Goal: Information Seeking & Learning: Learn about a topic

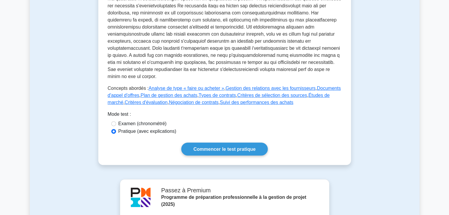
scroll to position [230, 0]
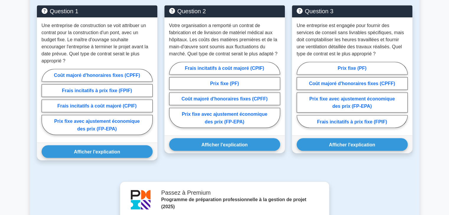
scroll to position [452, 0]
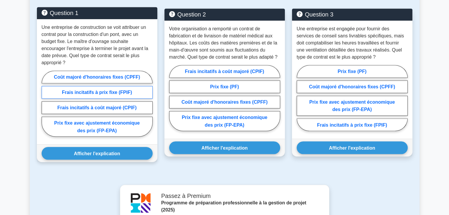
click at [110, 90] on font "Frais incitatifs à prix fixe (FPIF)" at bounding box center [97, 92] width 70 height 5
click at [45, 104] on input "Frais incitatifs à prix fixe (FPIF)" at bounding box center [44, 106] width 4 height 4
radio input "true"
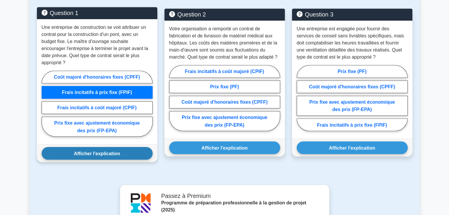
click at [87, 155] on font "Afficher l'explication" at bounding box center [97, 153] width 46 height 5
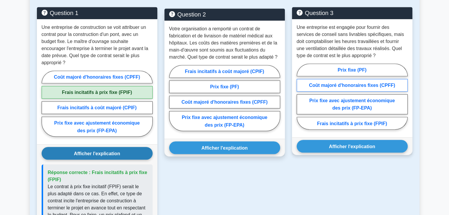
click at [378, 85] on font "Coût majoré d'honoraires fixes (CPFF)" at bounding box center [352, 85] width 86 height 5
click at [300, 96] on input "Coût majoré d'honoraires fixes (CPFF)" at bounding box center [299, 98] width 4 height 4
radio input "true"
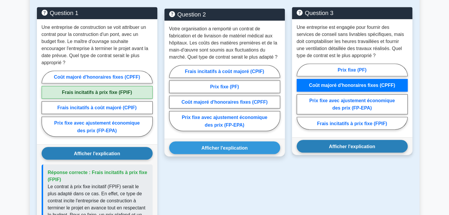
click at [379, 150] on button "Afficher l'explication" at bounding box center [352, 146] width 111 height 13
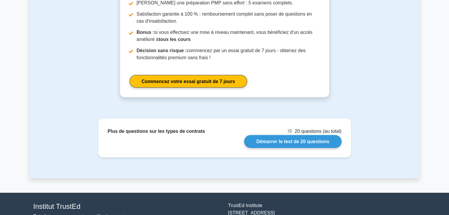
scroll to position [918, 0]
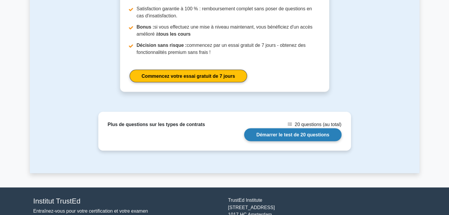
click at [299, 128] on link "Démarrer le test de 20 questions" at bounding box center [292, 134] width 97 height 13
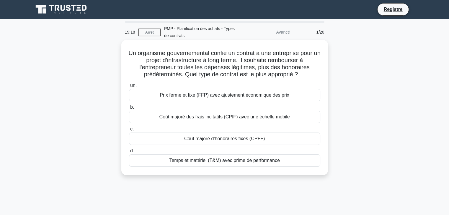
click at [263, 137] on font "Coût majoré d'honoraires fixes (CPFF)" at bounding box center [224, 138] width 81 height 5
click at [129, 131] on input "c. Coût majoré d'honoraires fixes (CPFF)" at bounding box center [129, 129] width 0 height 4
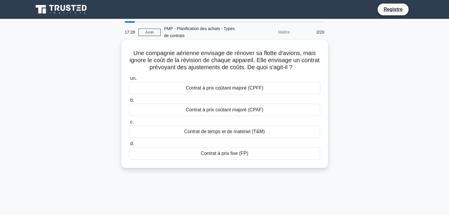
click at [273, 88] on div "Contrat à prix coûtant majoré (CPFF)" at bounding box center [224, 88] width 191 height 12
click at [129, 81] on input "un. Contrat à prix coûtant majoré (CPFF)" at bounding box center [129, 79] width 0 height 4
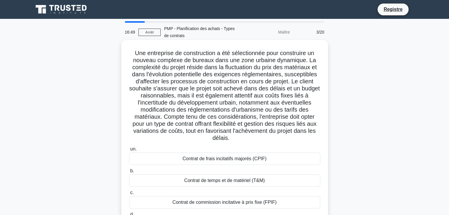
click at [270, 180] on div "Contrat de temps et de matériel (T&M)" at bounding box center [224, 181] width 191 height 12
click at [129, 173] on input "b. Contrat de temps et de matériel (T&M)" at bounding box center [129, 171] width 0 height 4
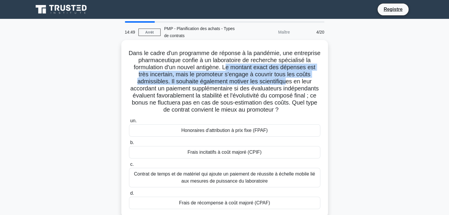
drag, startPoint x: 261, startPoint y: 68, endPoint x: 305, endPoint y: 83, distance: 46.8
click at [305, 83] on font "Dans le cadre d'un programme de réponse à la pandémie, une entreprise pharmaceu…" at bounding box center [225, 81] width 192 height 63
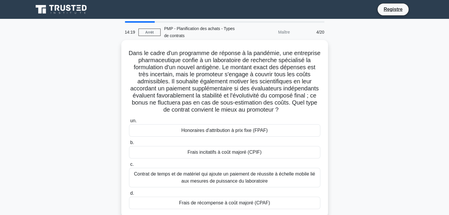
click at [285, 154] on div "Frais incitatifs à coût majoré (CPIF)" at bounding box center [224, 152] width 191 height 12
click at [129, 145] on input "b. Frais incitatifs à coût majoré (CPIF)" at bounding box center [129, 143] width 0 height 4
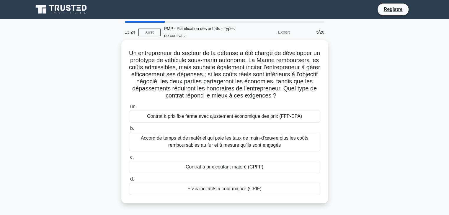
click at [263, 195] on div "Frais incitatifs à coût majoré (CPIF)" at bounding box center [224, 189] width 191 height 12
click at [129, 181] on input "d. Frais incitatifs à coût majoré (CPIF)" at bounding box center [129, 180] width 0 height 4
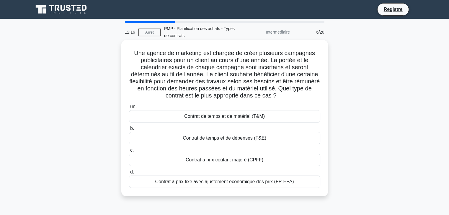
click at [280, 117] on div "Contrat de temps et de matériel (T&M)" at bounding box center [224, 116] width 191 height 12
click at [129, 109] on input "un. Contrat de temps et de matériel (T&M)" at bounding box center [129, 107] width 0 height 4
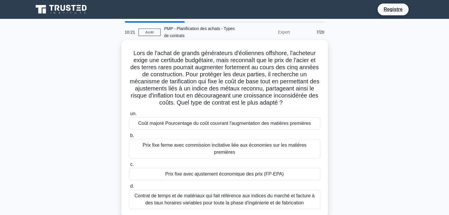
click at [284, 168] on div "Prix fixe avec ajustement économique des prix (FP-EPA)" at bounding box center [224, 174] width 191 height 12
click at [129, 167] on input "c. Prix fixe avec ajustement économique des prix (FP-EPA)" at bounding box center [129, 165] width 0 height 4
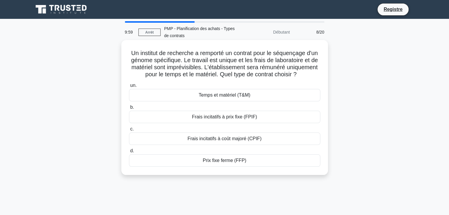
click at [271, 101] on div "Temps et matériel (T&M)" at bounding box center [224, 95] width 191 height 12
click at [129, 88] on input "un. Temps et matériel (T&M)" at bounding box center [129, 86] width 0 height 4
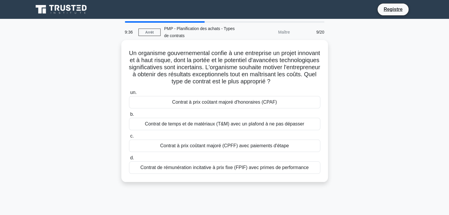
click at [301, 103] on div "Contrat à prix coûtant majoré d'honoraires (CPAF)" at bounding box center [224, 102] width 191 height 12
click at [129, 95] on input "un. Contrat à prix coûtant majoré d'honoraires (CPAF)" at bounding box center [129, 93] width 0 height 4
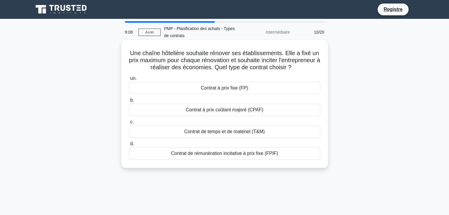
click at [280, 116] on div "Contrat à prix coûtant majoré (CPAF)" at bounding box center [224, 110] width 191 height 12
click at [129, 102] on input "b. Contrat à prix coûtant majoré (CPAF)" at bounding box center [129, 101] width 0 height 4
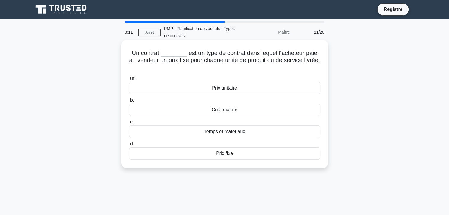
click at [250, 152] on div "Prix fixe" at bounding box center [224, 154] width 191 height 12
click at [129, 146] on input "d. Prix fixe" at bounding box center [129, 144] width 0 height 4
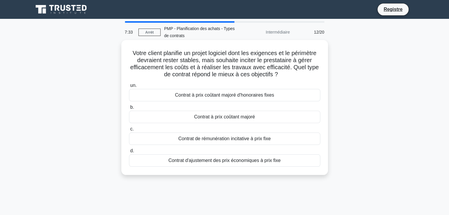
click at [266, 140] on font "Contrat de rémunération incitative à prix fixe" at bounding box center [224, 138] width 92 height 5
click at [129, 131] on input "c. Contrat de rémunération incitative à prix fixe" at bounding box center [129, 129] width 0 height 4
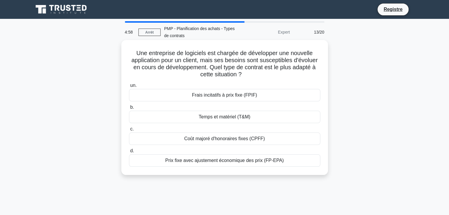
click at [264, 140] on div "Coût majoré d'honoraires fixes (CPFF)" at bounding box center [224, 139] width 191 height 12
click at [129, 131] on input "c. Coût majoré d'honoraires fixes (CPFF)" at bounding box center [129, 129] width 0 height 4
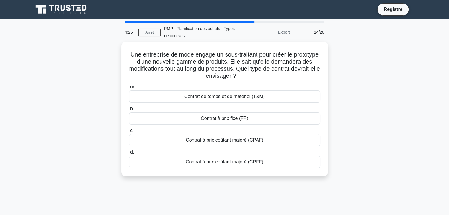
drag, startPoint x: 407, startPoint y: 105, endPoint x: 425, endPoint y: 105, distance: 18.0
click at [425, 105] on main "4:25 Arrêt PMP - Planification des achats - Types de contrats Expert 14/20 Une …" at bounding box center [224, 169] width 449 height 300
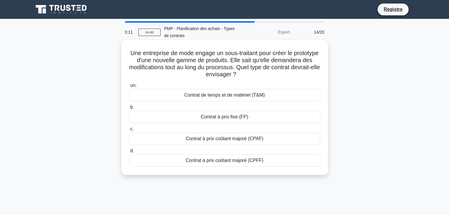
click at [273, 139] on div "Contrat à prix coûtant majoré (CPAF)" at bounding box center [224, 139] width 191 height 12
click at [129, 131] on input "c. Contrat à prix coûtant majoré (CPAF)" at bounding box center [129, 129] width 0 height 4
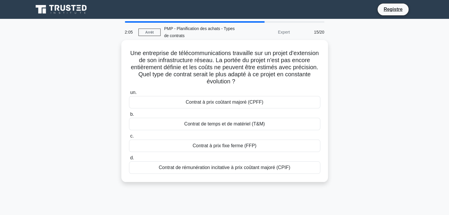
click at [284, 103] on div "Contrat à prix coûtant majoré (CPFF)" at bounding box center [224, 102] width 191 height 12
click at [129, 95] on input "un. Contrat à prix coûtant majoré (CPFF)" at bounding box center [129, 93] width 0 height 4
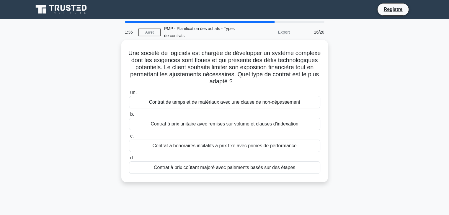
click at [296, 169] on div "Contrat à prix coûtant majoré avec paiements basés sur des étapes" at bounding box center [224, 168] width 191 height 12
click at [129, 160] on input "d. Contrat à prix coûtant majoré avec paiements basés sur des étapes" at bounding box center [129, 158] width 0 height 4
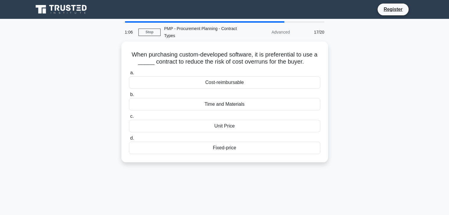
click at [393, 97] on div "When purchasing custom-developed software, it is preferential to use a _____ co…" at bounding box center [224, 106] width 389 height 128
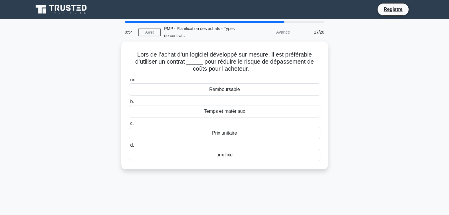
click at [407, 122] on div "Lors de l’achat d’un logiciel développé sur mesure, il est préférable d’utilise…" at bounding box center [224, 109] width 389 height 135
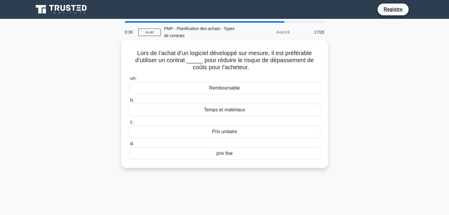
click at [253, 86] on div "Remboursable" at bounding box center [224, 88] width 191 height 12
click at [129, 81] on input "un. Remboursable" at bounding box center [129, 79] width 0 height 4
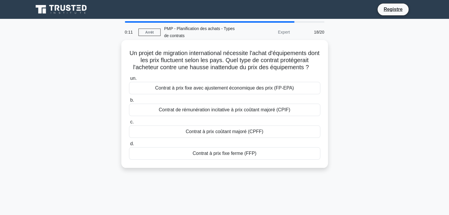
click at [303, 89] on div "Contrat à prix fixe avec ajustement économique des prix (FP-EPA)" at bounding box center [224, 88] width 191 height 12
click at [129, 81] on input "un. Contrat à prix fixe avec ajustement économique des prix (FP-EPA)" at bounding box center [129, 79] width 0 height 4
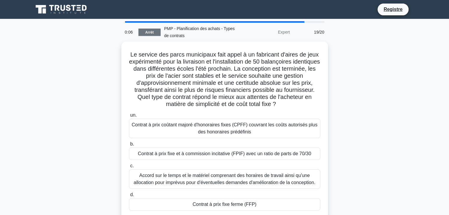
click at [148, 34] on font "Arrêt" at bounding box center [149, 32] width 9 height 4
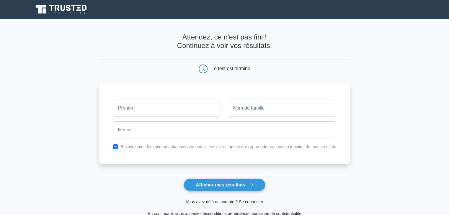
click at [217, 201] on font "Vous avez déjà un compte ? Se connecter" at bounding box center [224, 202] width 77 height 5
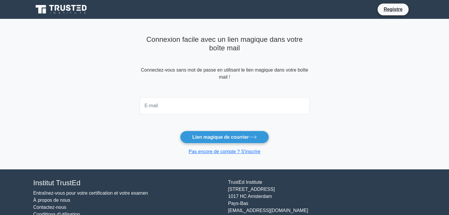
click at [223, 105] on input "email" at bounding box center [225, 105] width 170 height 17
type input "anohkadjo@gmail.com"
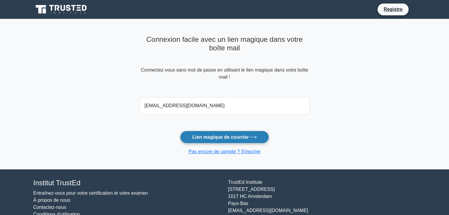
click at [230, 138] on font "Lien magique de courrier" at bounding box center [220, 137] width 56 height 5
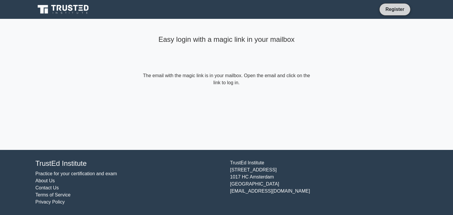
click at [386, 10] on link "Register" at bounding box center [395, 9] width 26 height 7
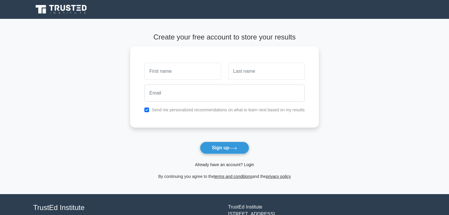
click at [214, 165] on link "Already have an account? Login" at bounding box center [224, 165] width 59 height 5
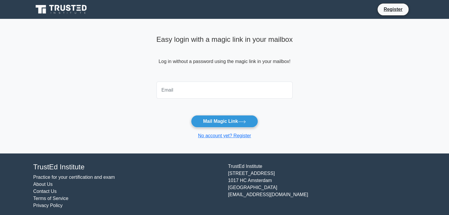
click at [196, 92] on input "email" at bounding box center [224, 90] width 136 height 17
type input "[EMAIL_ADDRESS][DOMAIN_NAME]"
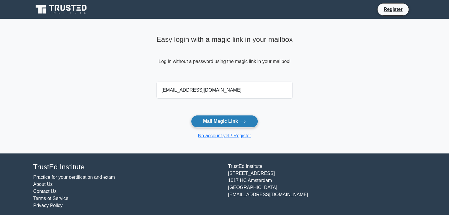
click at [219, 121] on button "Mail Magic Link" at bounding box center [224, 121] width 67 height 12
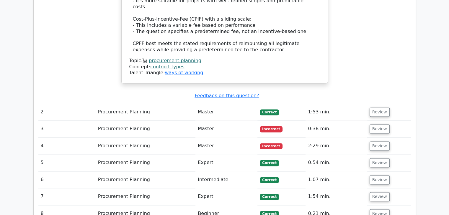
scroll to position [762, 0]
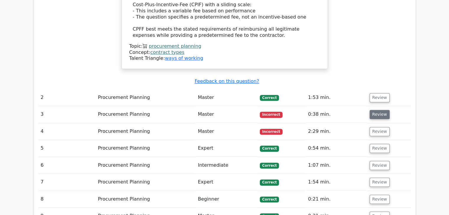
click at [379, 110] on button "Review" at bounding box center [379, 114] width 20 height 9
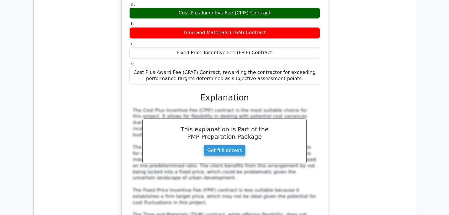
scroll to position [994, 0]
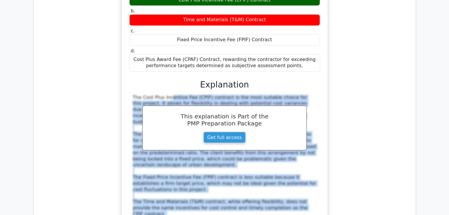
drag, startPoint x: 132, startPoint y: 55, endPoint x: 252, endPoint y: 172, distance: 167.9
click at [301, 177] on div "The Cost Plus Incentive Fee (CPIF) contract is the most suitable choice for thi…" at bounding box center [224, 171] width 191 height 153
copy div "The Cost Plus Incentive Fee (CPIF) contract is the most suitable choice for thi…"
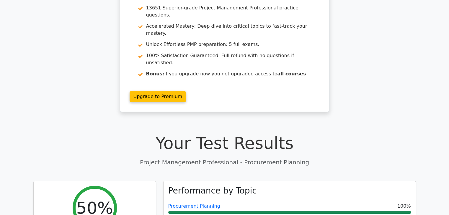
scroll to position [0, 0]
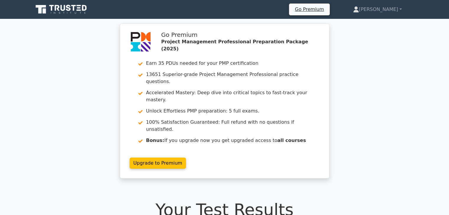
click at [404, 76] on div "Go Premium Project Management Professional Preparation Package (2025) Earn 35 P…" at bounding box center [224, 105] width 449 height 162
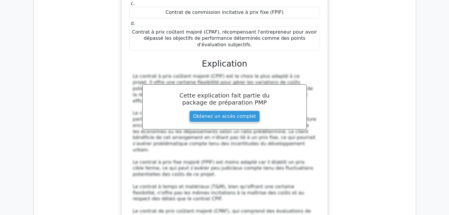
scroll to position [1049, 0]
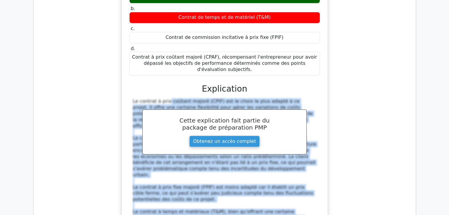
drag, startPoint x: 131, startPoint y: 53, endPoint x: 214, endPoint y: 195, distance: 163.8
click at [214, 195] on div "Le contrat à prix coûtant majoré (CPIF) est le choix le plus adapté à ce projet…" at bounding box center [224, 178] width 191 height 160
copy div "Le contrat à prix coûtant majoré (CPIF) est le choix le plus adapté à ce projet…"
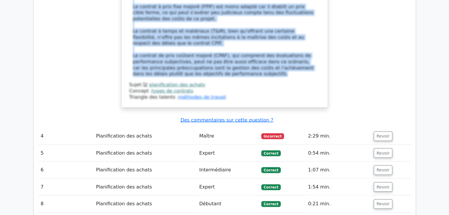
scroll to position [1239, 0]
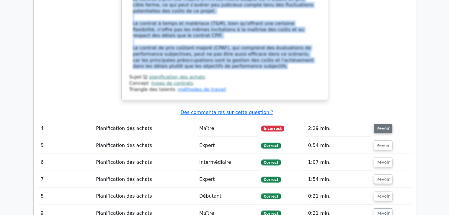
click at [379, 127] on font "Revoir" at bounding box center [382, 129] width 13 height 5
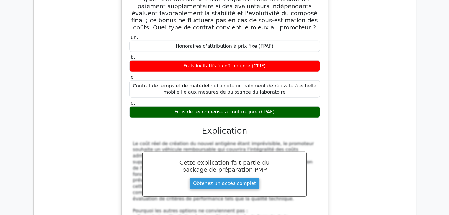
scroll to position [1430, 0]
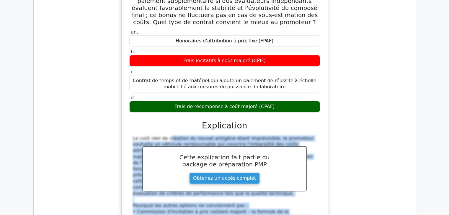
drag, startPoint x: 130, startPoint y: 73, endPoint x: 278, endPoint y: 202, distance: 196.8
click at [278, 202] on div "Le coût réel de création du nouvel antigène étant imprévisible, le promoteur so…" at bounding box center [224, 212] width 191 height 153
copy div "Le coût réel de création du nouvel antigène étant imprévisible, le promoteur so…"
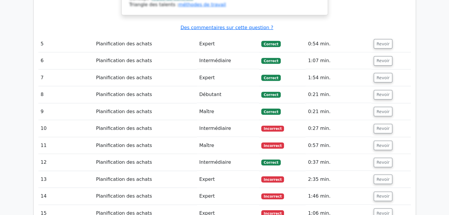
scroll to position [1750, 0]
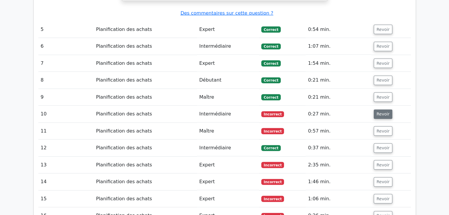
click at [379, 112] on font "Revoir" at bounding box center [382, 114] width 13 height 5
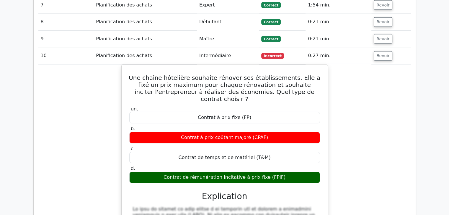
scroll to position [1824, 0]
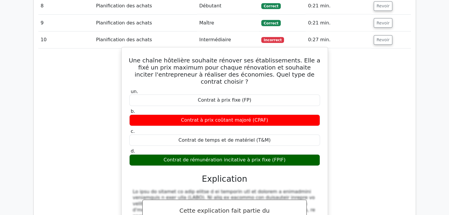
drag, startPoint x: 132, startPoint y: 98, endPoint x: 307, endPoint y: 164, distance: 186.7
copy font "Le type de contrat le plus adapté à ce scénario est le contrat à honoraires inc…"
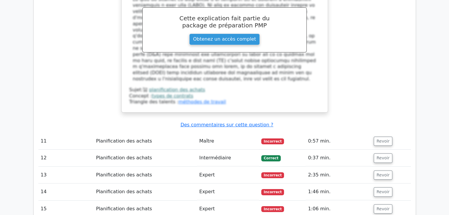
scroll to position [2029, 0]
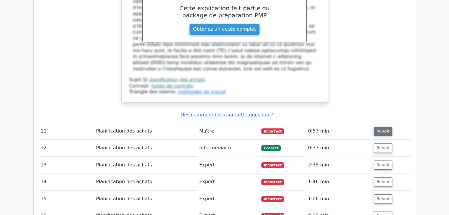
click at [380, 129] on font "Revoir" at bounding box center [382, 131] width 13 height 5
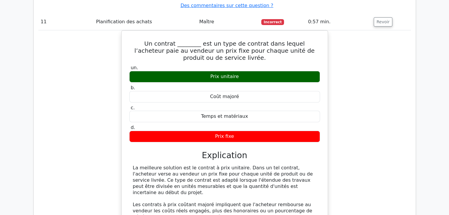
scroll to position [2155, 0]
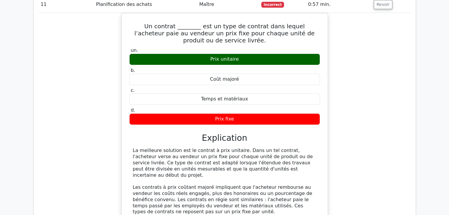
click at [366, 110] on div "Un contrat ________ est un type de contrat dans lequel l’acheteur paie au vende…" at bounding box center [224, 148] width 372 height 271
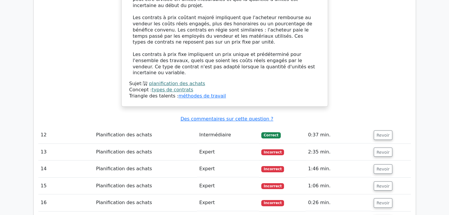
scroll to position [2308, 0]
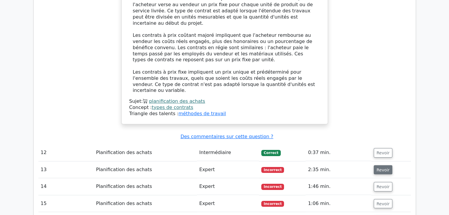
click at [380, 168] on font "Revoir" at bounding box center [382, 170] width 13 height 5
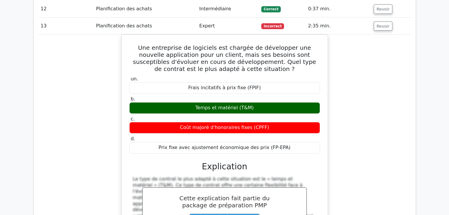
scroll to position [2471, 0]
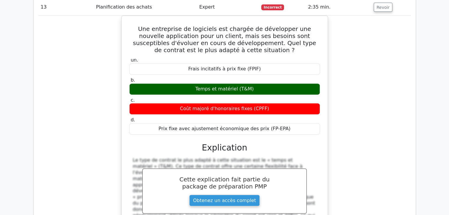
drag, startPoint x: 132, startPoint y: 33, endPoint x: 335, endPoint y: 85, distance: 210.1
click at [335, 85] on div "Une entreprise de logiciels est chargée de développer une nouvelle application …" at bounding box center [224, 139] width 372 height 247
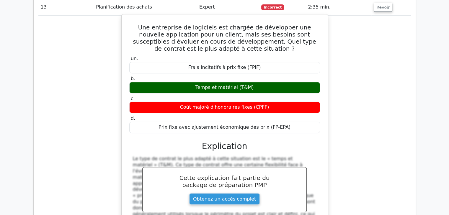
copy font "Le type de contrat le plus adapté à cette situation est le « temps et matériel …"
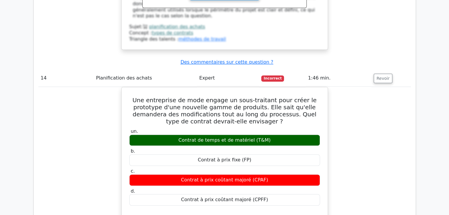
scroll to position [2735, 0]
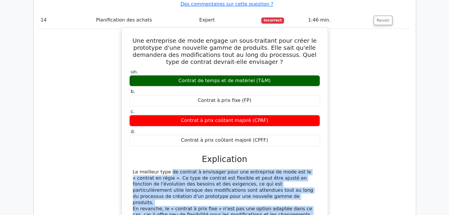
drag, startPoint x: 133, startPoint y: 38, endPoint x: 291, endPoint y: 106, distance: 171.9
click at [291, 169] on div "Le meilleur type de contrat à envisager pour une entreprise de mode est le « co…" at bounding box center [225, 212] width 184 height 86
copy div "Le meilleur type de contrat à envisager pour une entreprise de mode est le « co…"
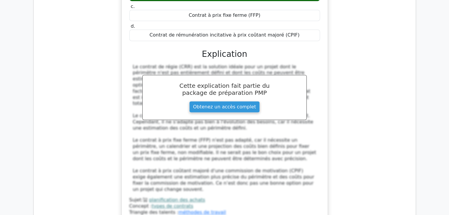
scroll to position [3158, 0]
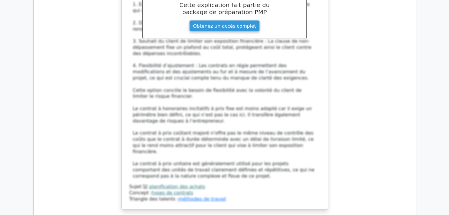
scroll to position [3600, 0]
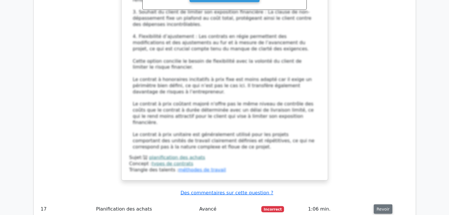
click at [381, 207] on font "Revoir" at bounding box center [382, 209] width 13 height 5
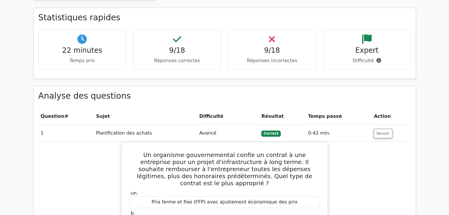
scroll to position [0, 0]
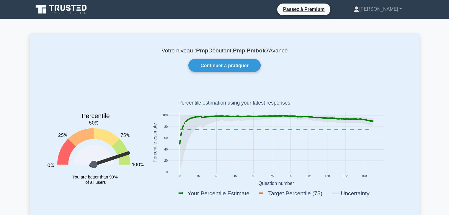
click at [381, 82] on div "Votre niveau : Pmp Débutant, Pmp Pmbok7 Avancé Continuer à pratiquer Percentile…" at bounding box center [224, 128] width 389 height 190
